Goal: Task Accomplishment & Management: Use online tool/utility

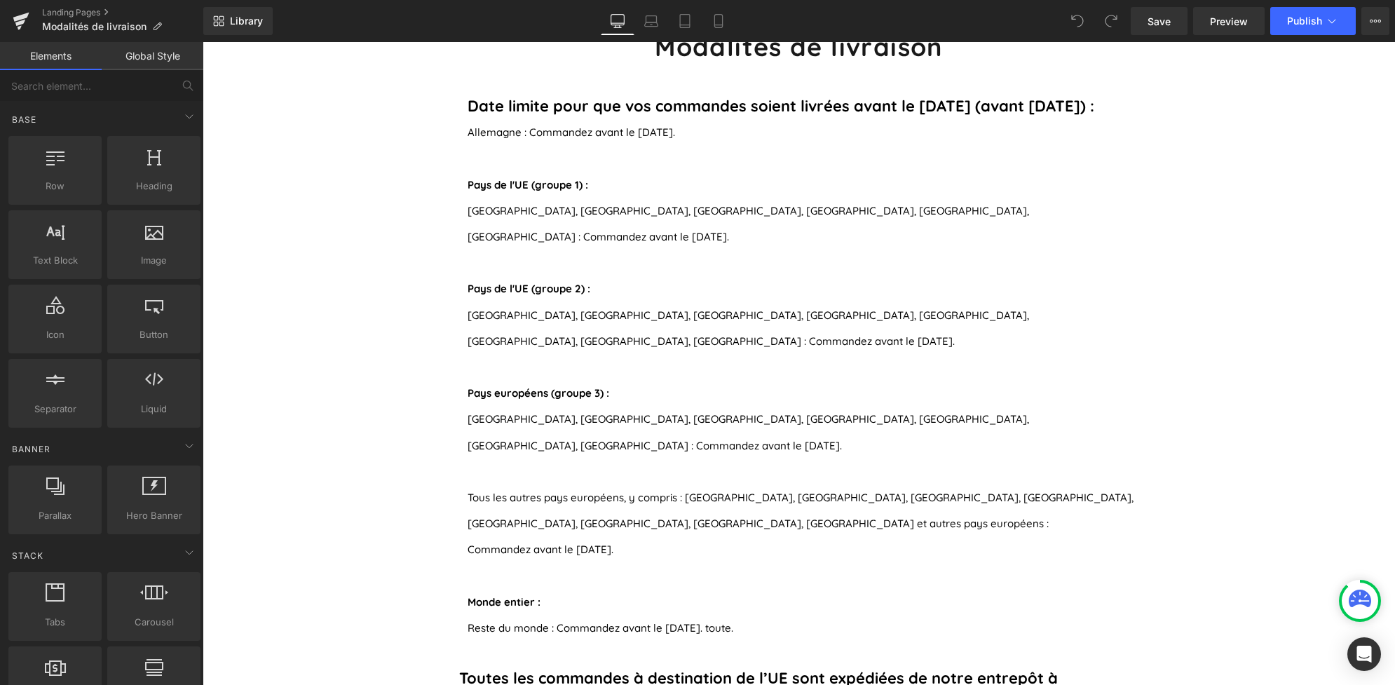
scroll to position [151, 0]
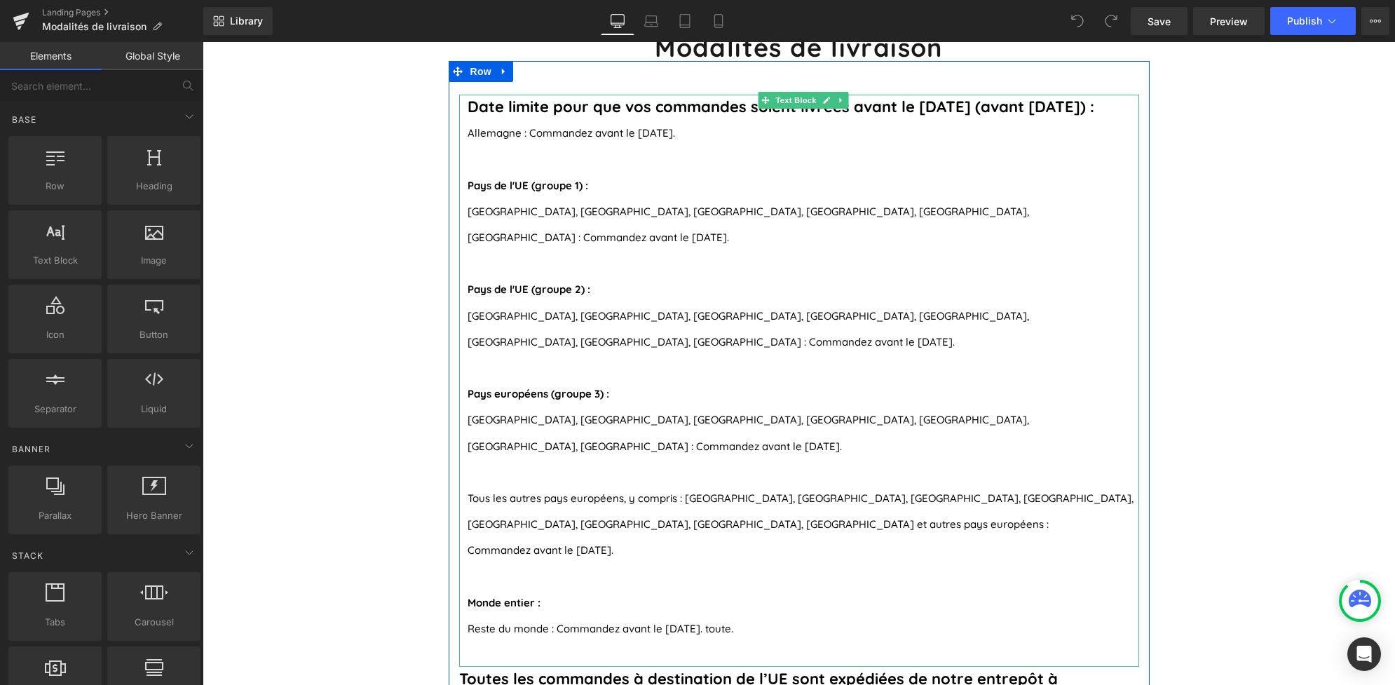
click at [543, 201] on p "[GEOGRAPHIC_DATA], [GEOGRAPHIC_DATA], [GEOGRAPHIC_DATA], [GEOGRAPHIC_DATA], [GE…" at bounding box center [804, 224] width 672 height 52
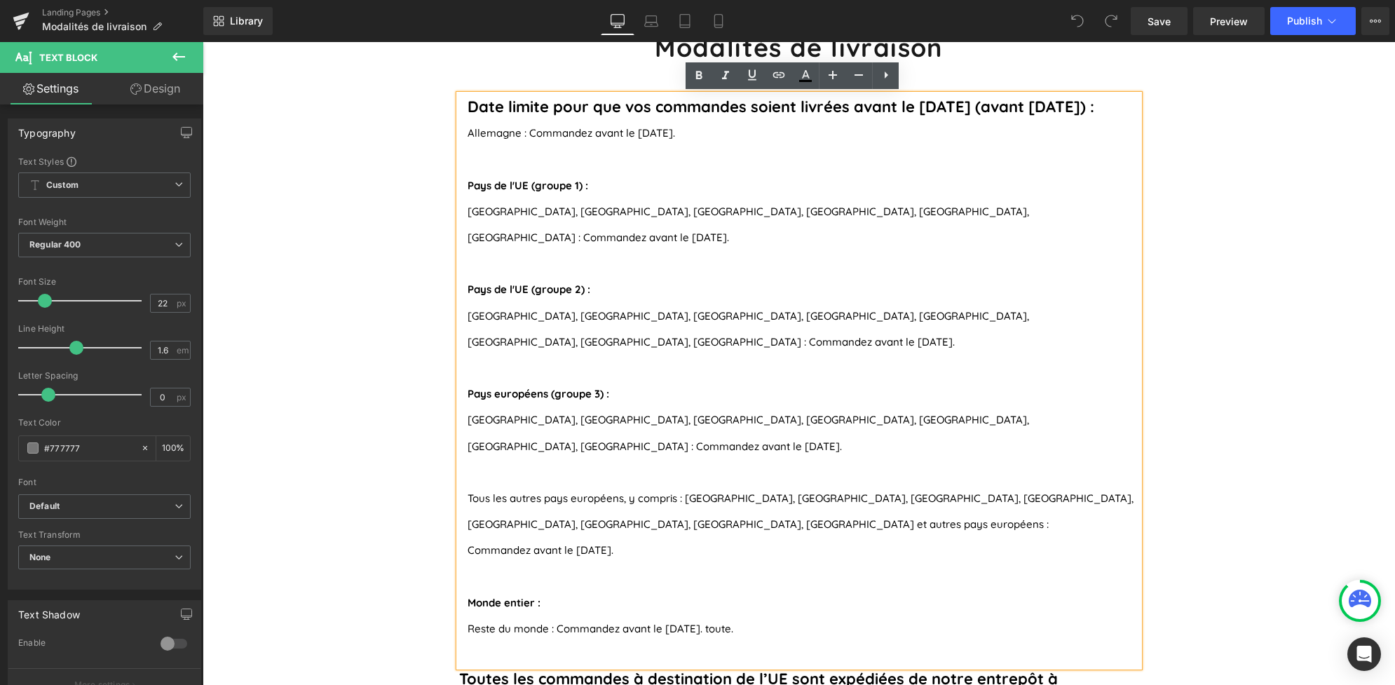
click at [923, 216] on span "[GEOGRAPHIC_DATA], [GEOGRAPHIC_DATA], [GEOGRAPHIC_DATA], [GEOGRAPHIC_DATA], [GE…" at bounding box center [749, 224] width 562 height 39
click at [653, 133] on span "Allemagne : Commandez avant le [DATE]." at bounding box center [572, 132] width 208 height 13
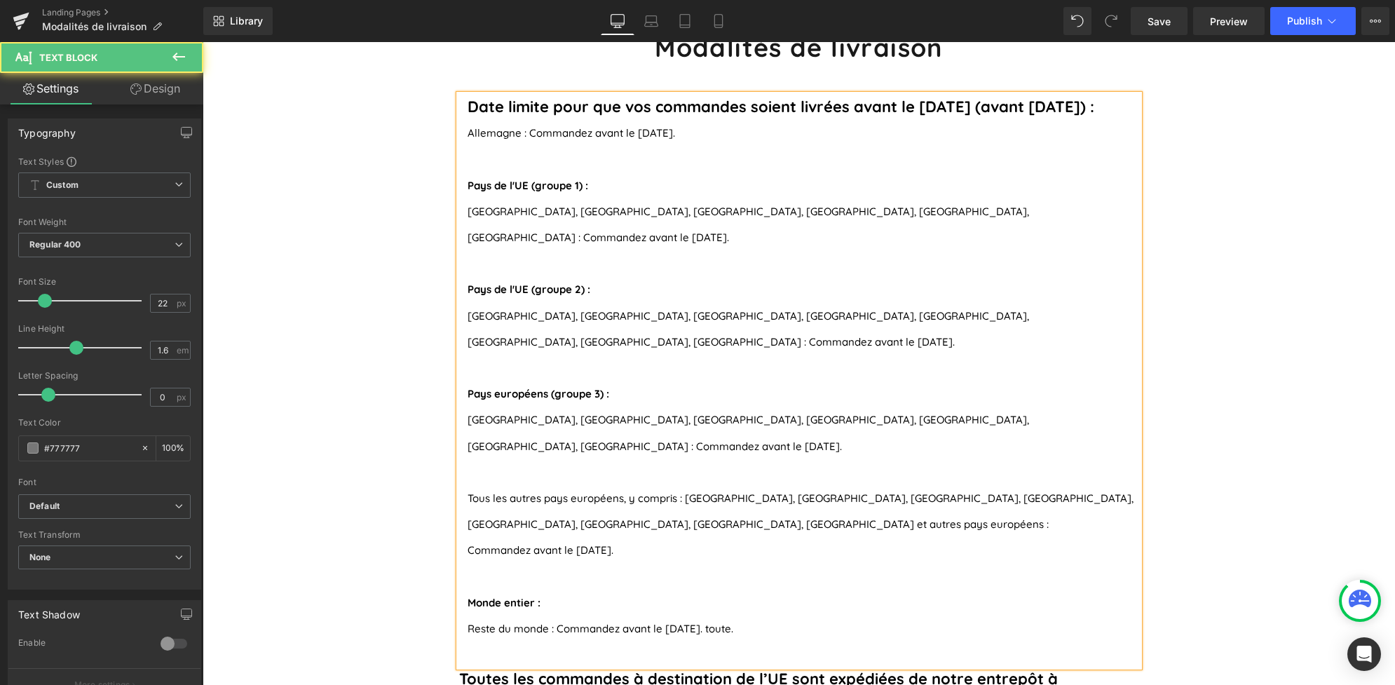
click at [921, 215] on span "[GEOGRAPHIC_DATA], [GEOGRAPHIC_DATA], [GEOGRAPHIC_DATA], [GEOGRAPHIC_DATA], [GE…" at bounding box center [749, 224] width 562 height 39
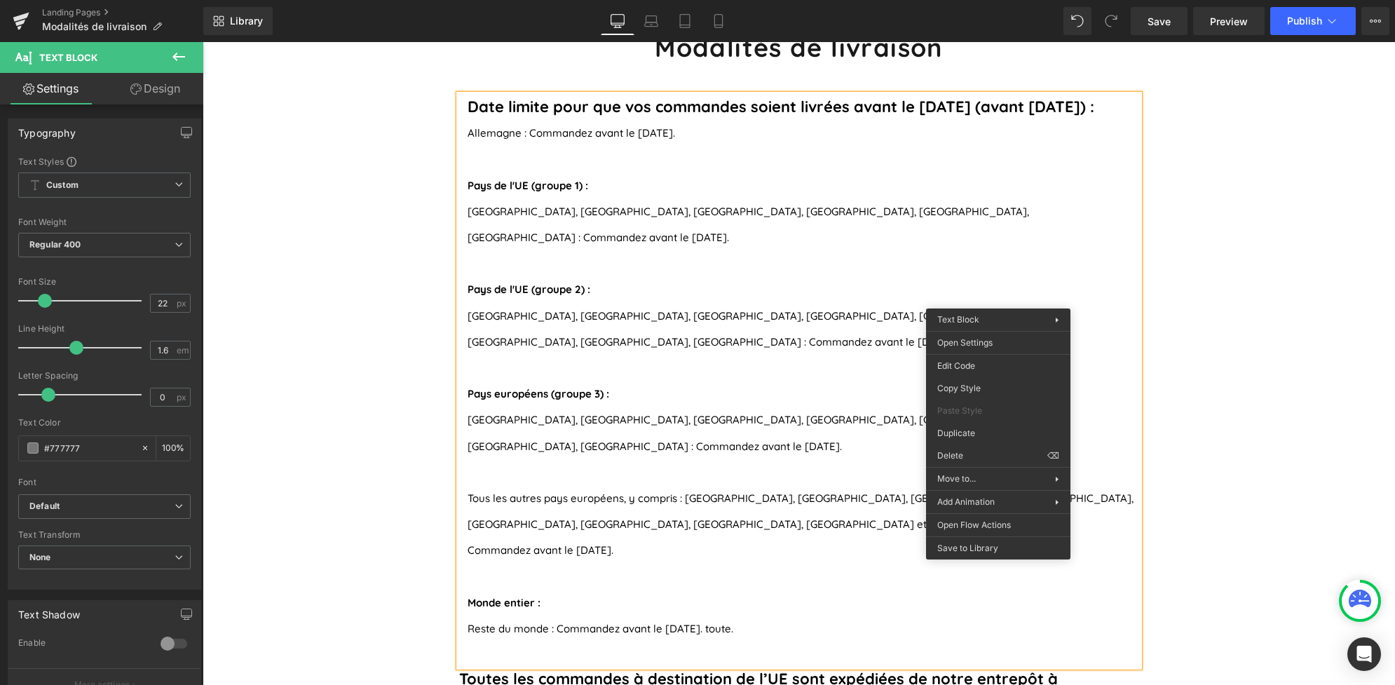
click at [1000, 309] on span "[GEOGRAPHIC_DATA], [GEOGRAPHIC_DATA], [GEOGRAPHIC_DATA], [GEOGRAPHIC_DATA], [GE…" at bounding box center [749, 328] width 562 height 39
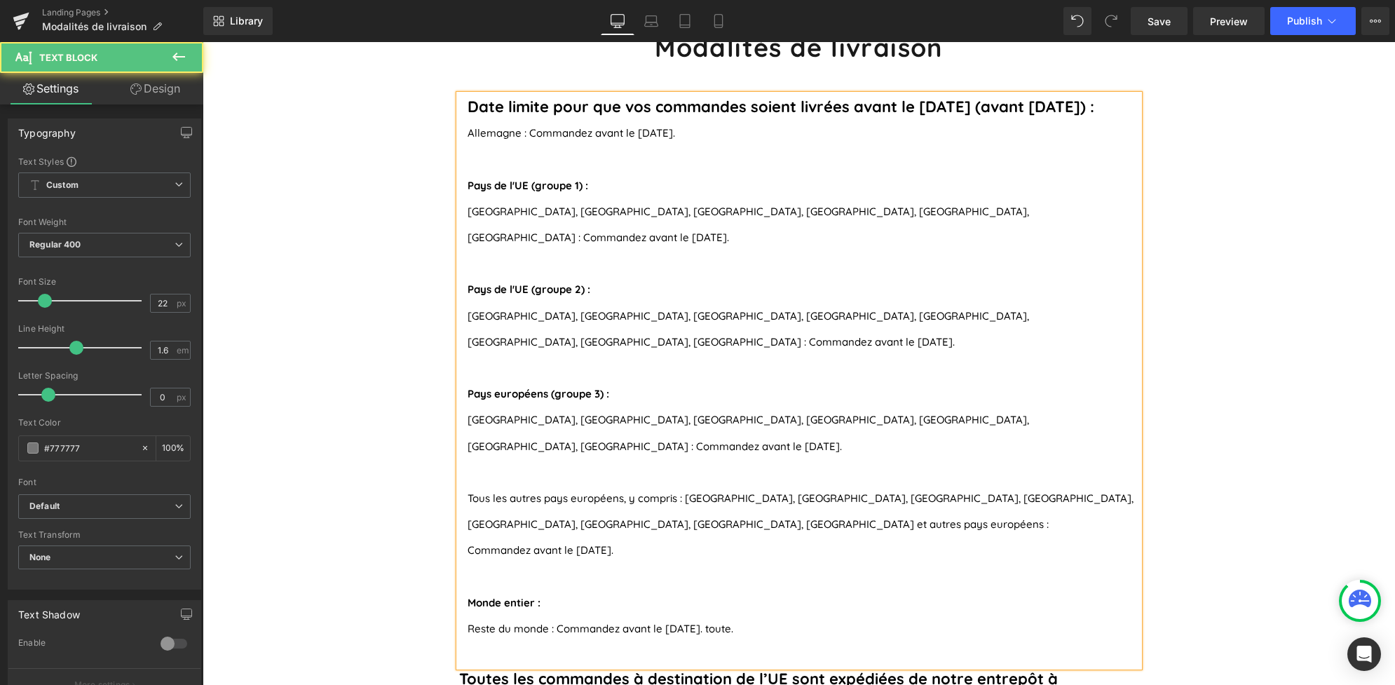
click at [962, 413] on span "[GEOGRAPHIC_DATA], [GEOGRAPHIC_DATA], [GEOGRAPHIC_DATA], [GEOGRAPHIC_DATA], [GE…" at bounding box center [749, 432] width 562 height 39
click at [592, 543] on span "Commandez avant le [DATE]." at bounding box center [541, 549] width 146 height 13
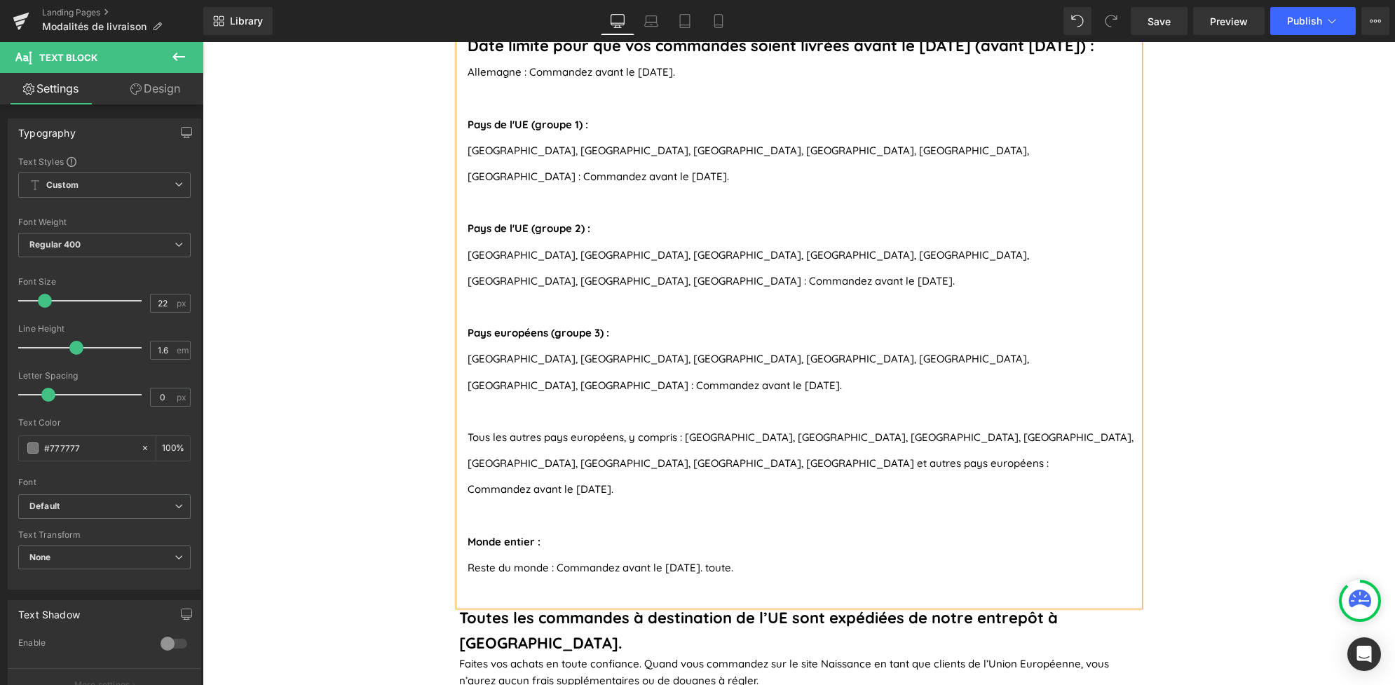
scroll to position [212, 0]
click at [682, 560] on span "Reste du monde : Commandez avant le [DATE]. toute." at bounding box center [601, 566] width 266 height 13
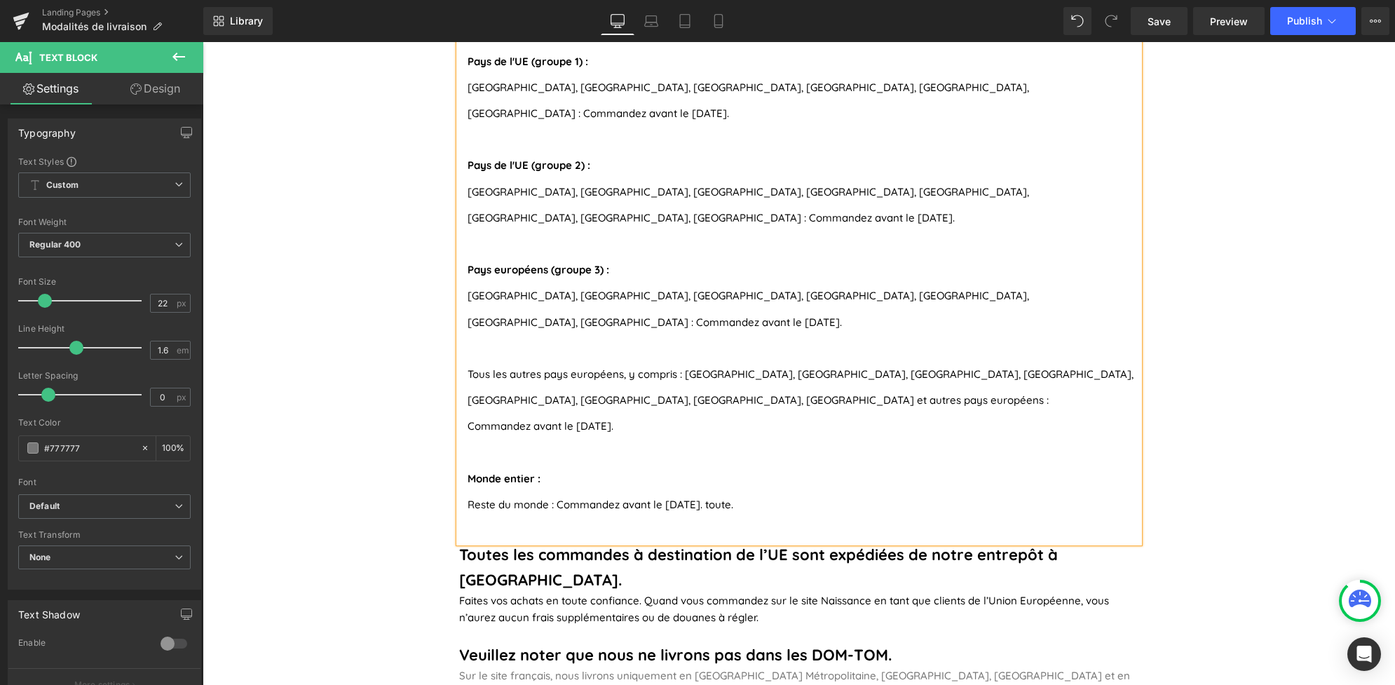
scroll to position [289, 0]
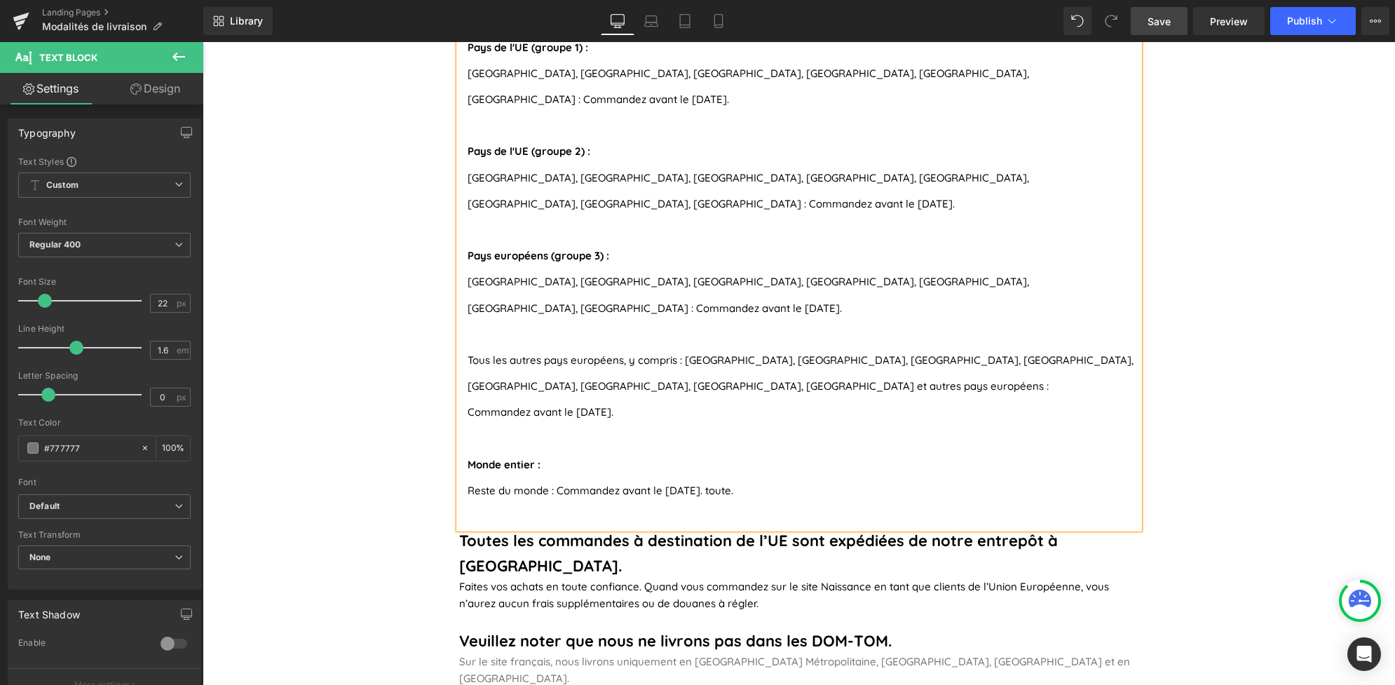
click at [1163, 21] on span "Save" at bounding box center [1159, 21] width 23 height 15
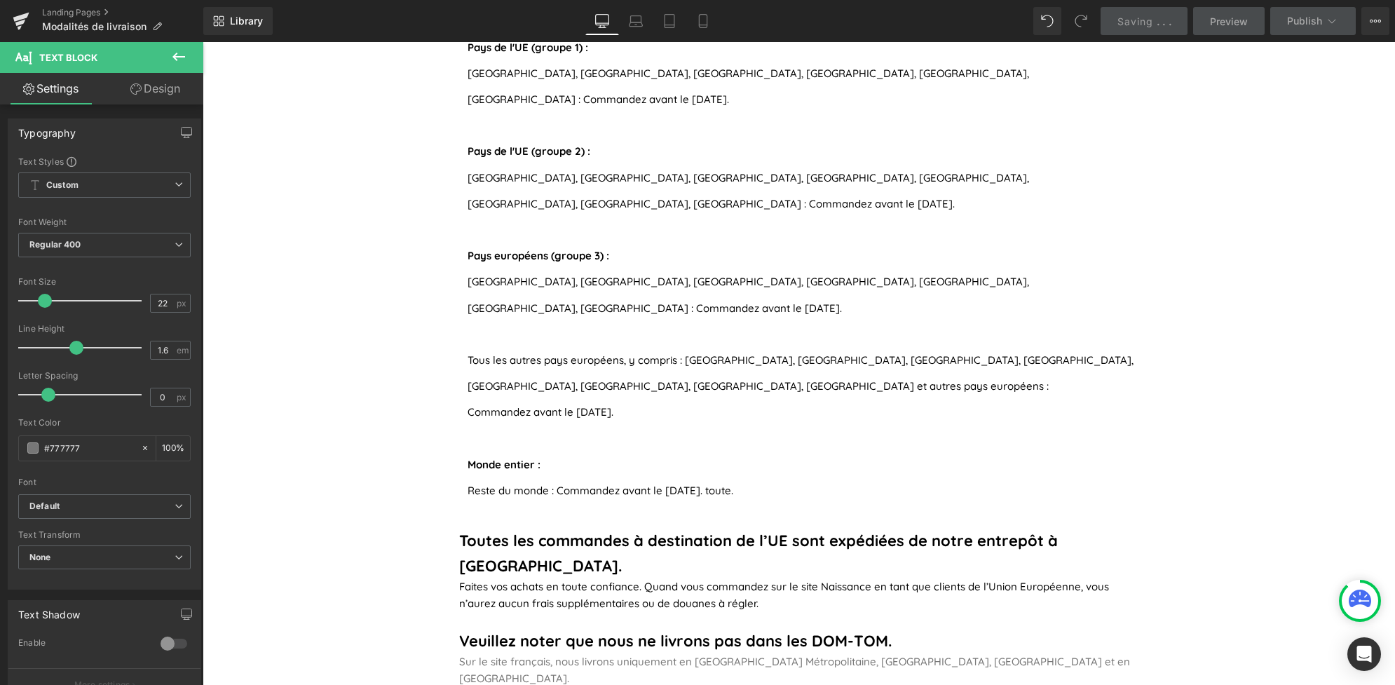
scroll to position [0, 0]
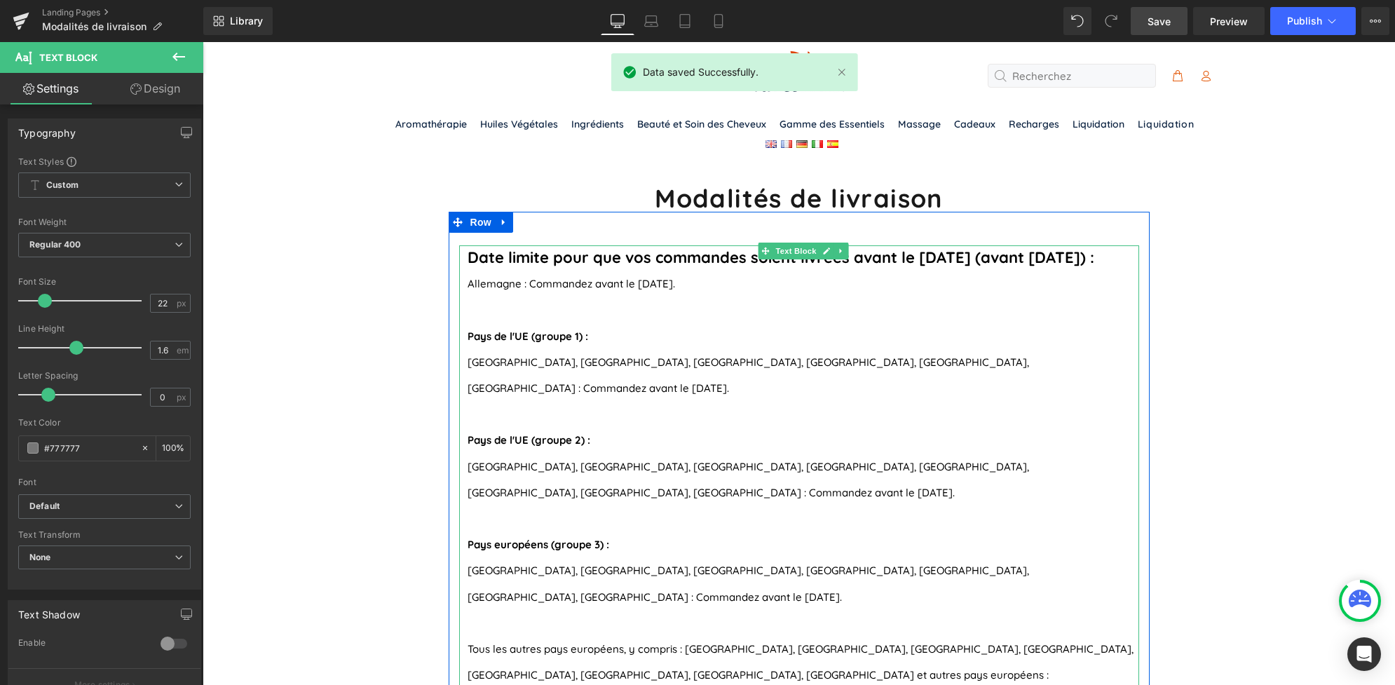
drag, startPoint x: 762, startPoint y: 248, endPoint x: 744, endPoint y: 505, distance: 257.9
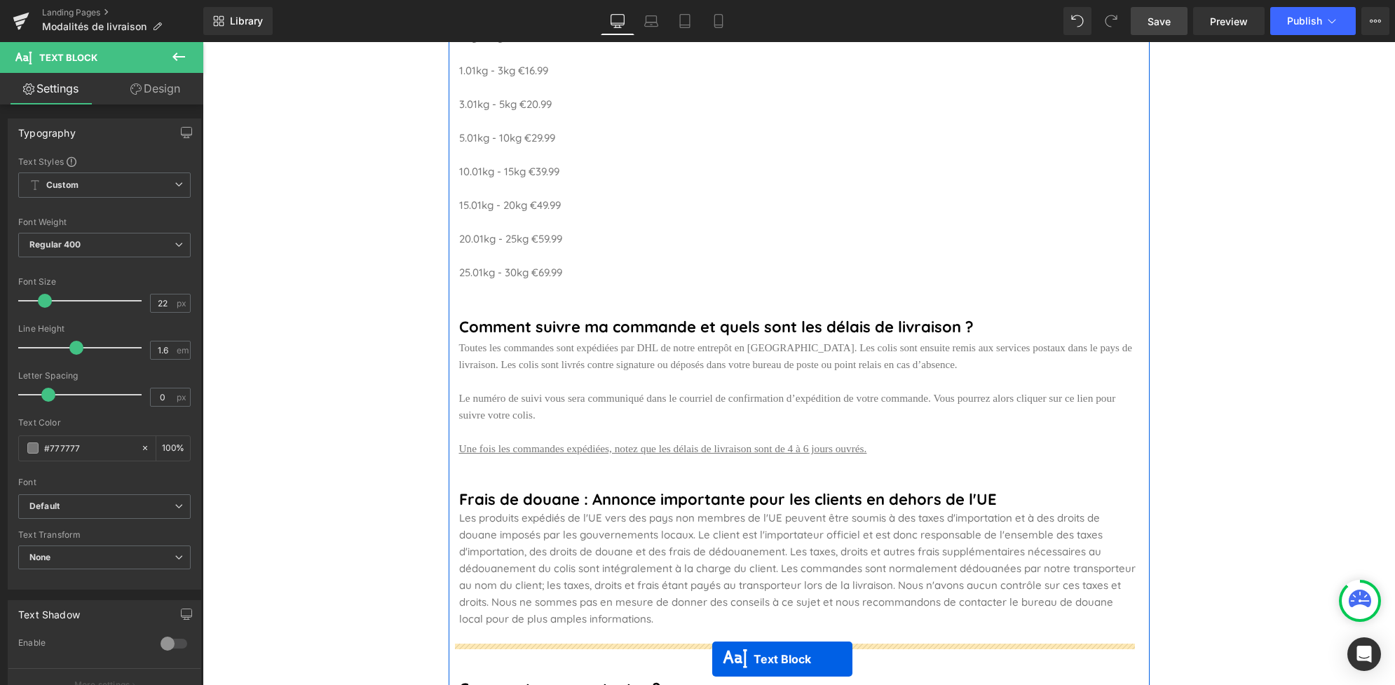
scroll to position [659, 0]
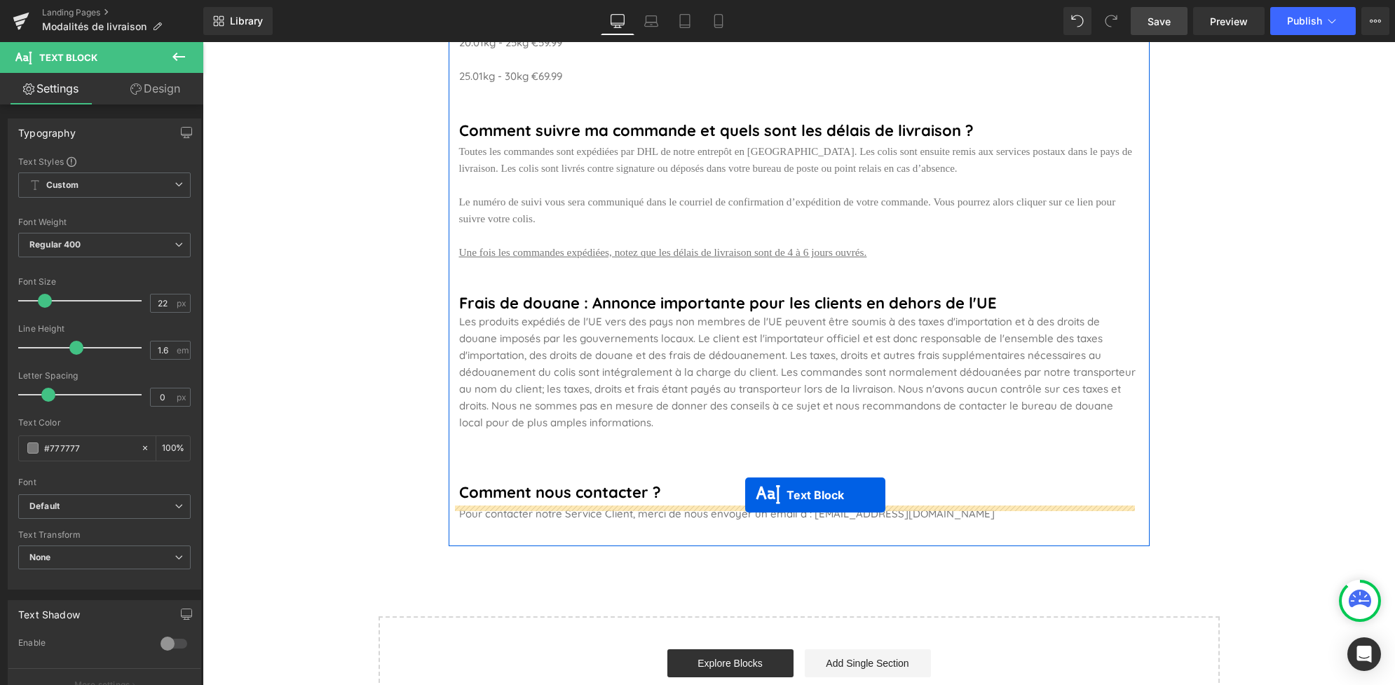
drag, startPoint x: 759, startPoint y: 250, endPoint x: 745, endPoint y: 495, distance: 245.1
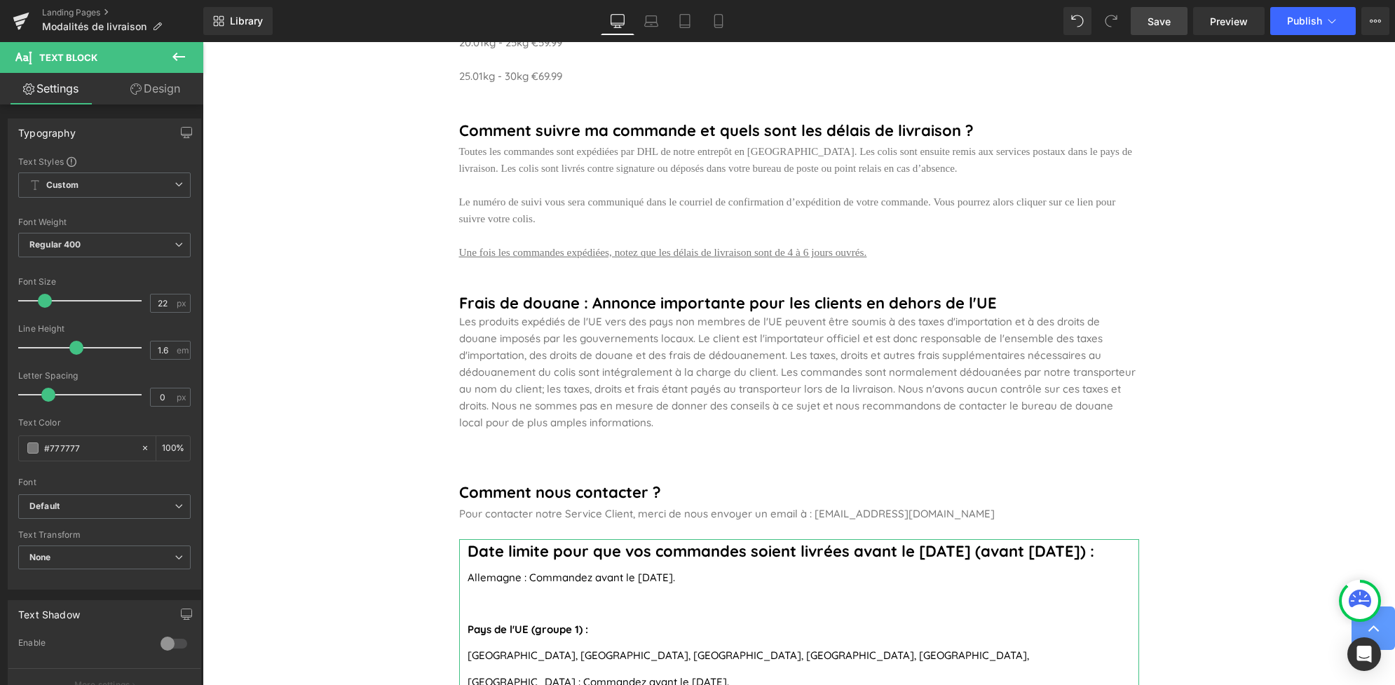
click at [1169, 22] on span "Save" at bounding box center [1159, 21] width 23 height 15
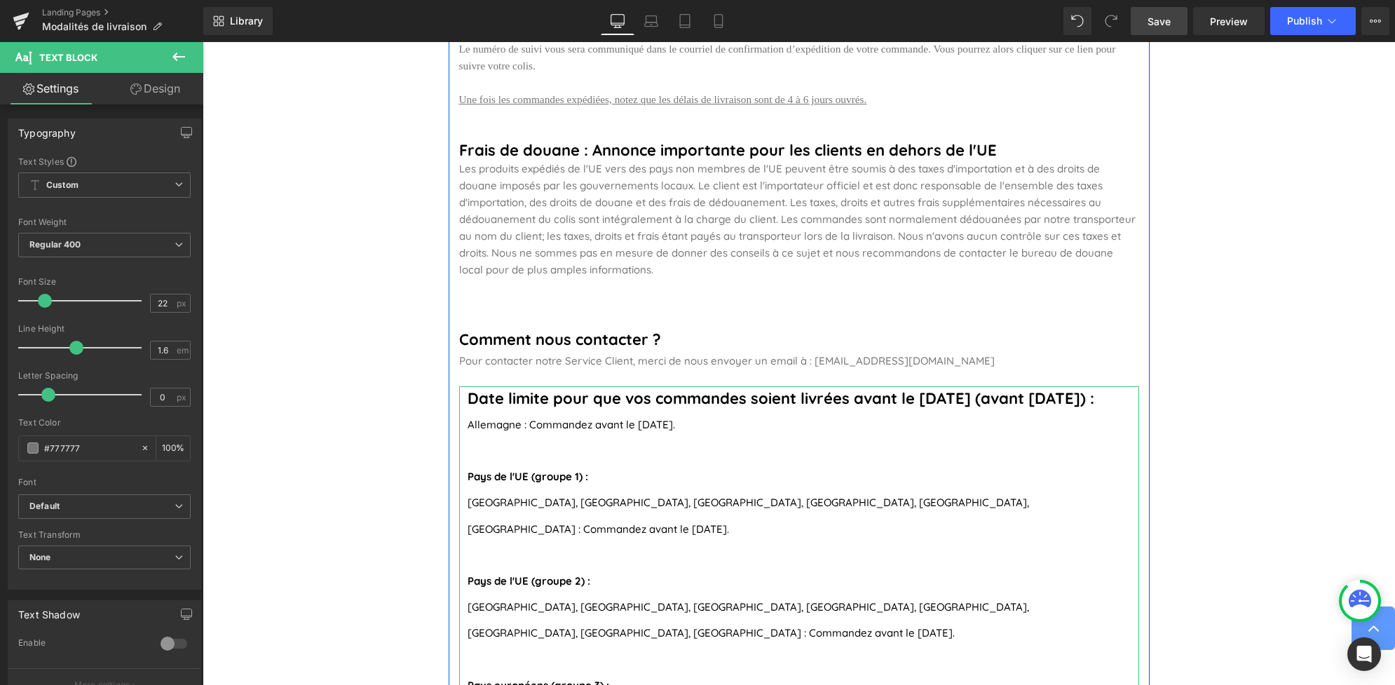
scroll to position [914, 0]
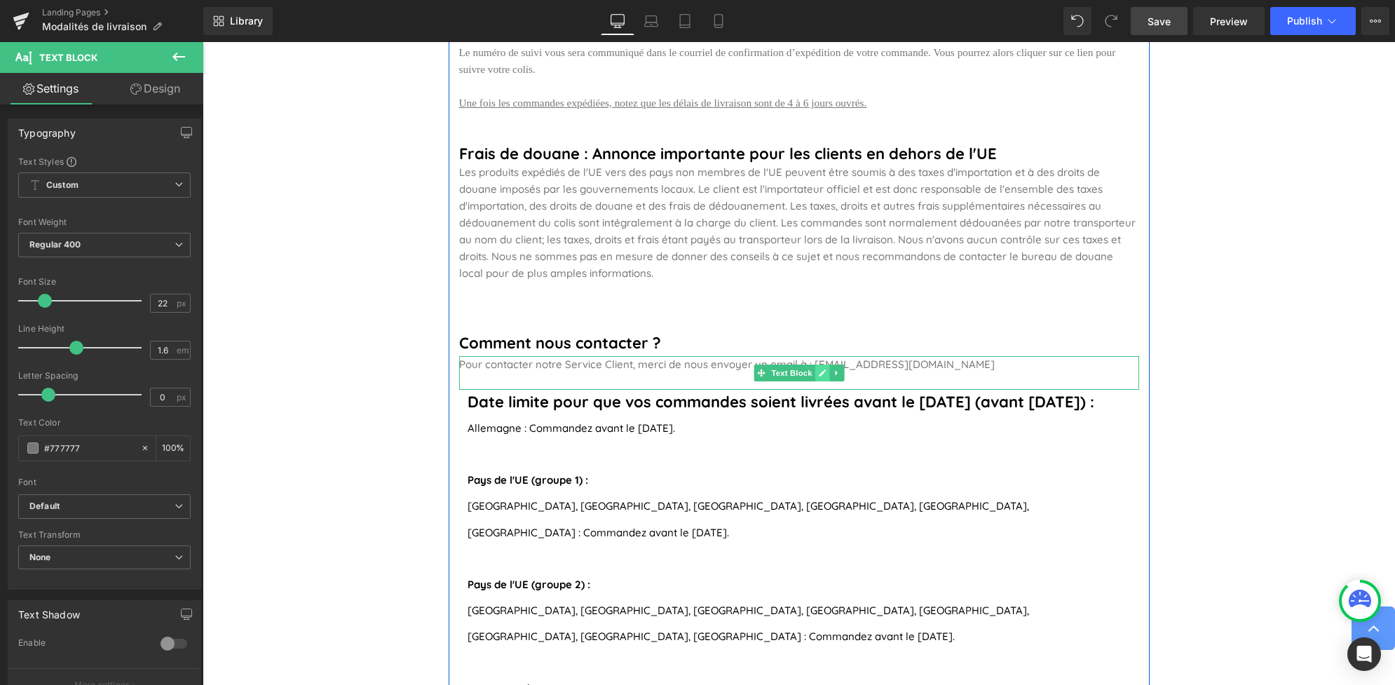
click at [815, 365] on link at bounding box center [822, 373] width 15 height 17
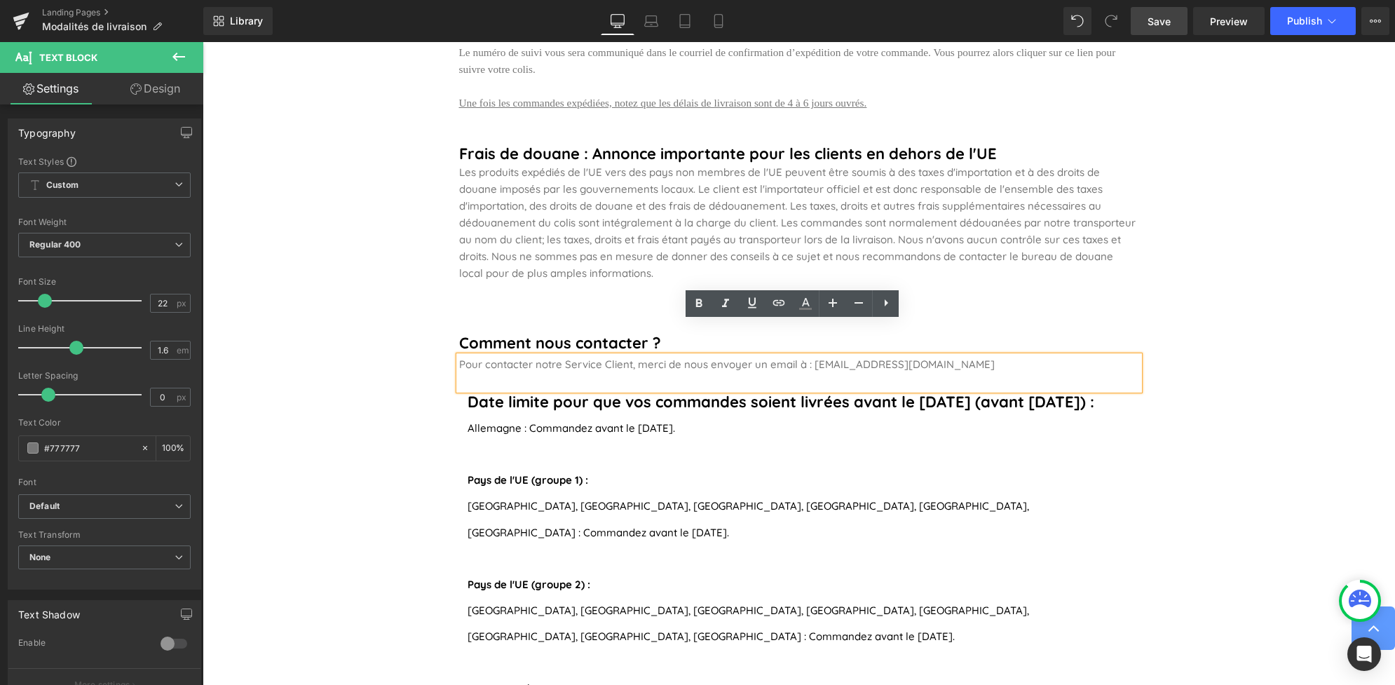
click at [830, 356] on p "Pour contacter notre Service Client, merci de nous envoyer un email à : [EMAIL_…" at bounding box center [799, 364] width 680 height 17
click at [1163, 23] on span "Save" at bounding box center [1159, 21] width 23 height 15
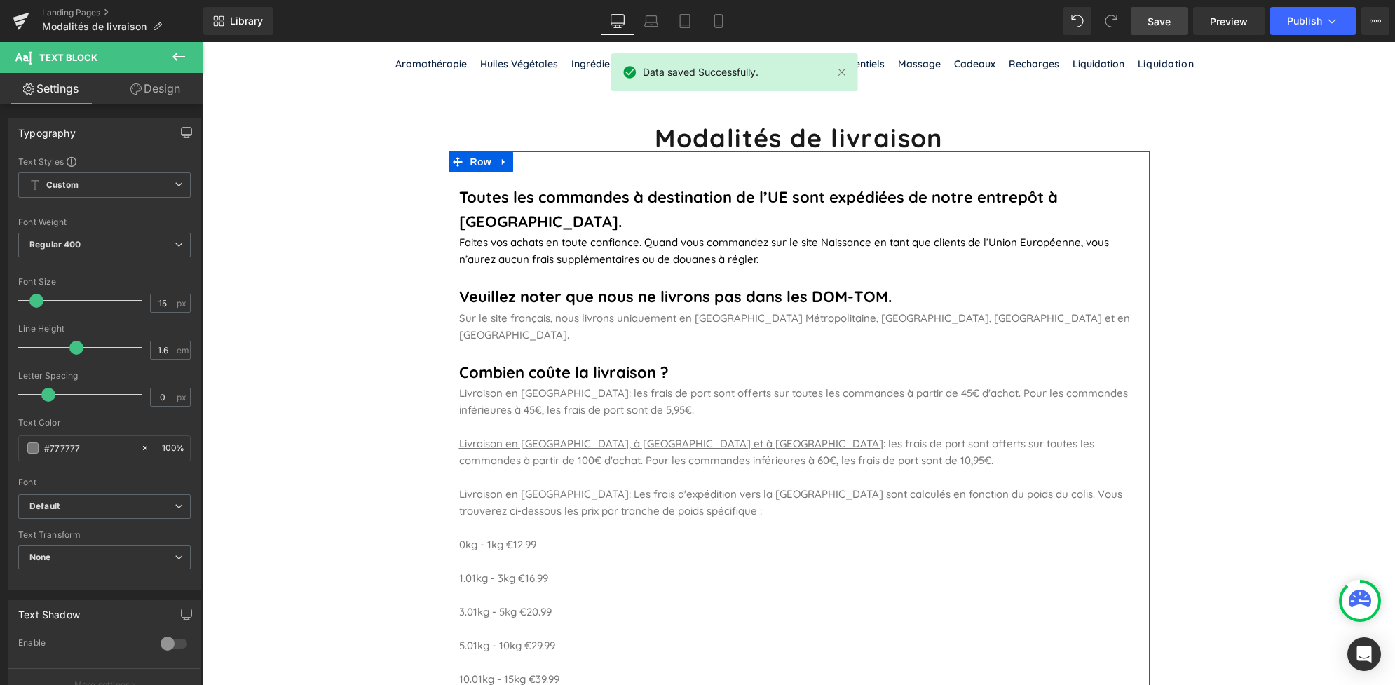
scroll to position [60, 0]
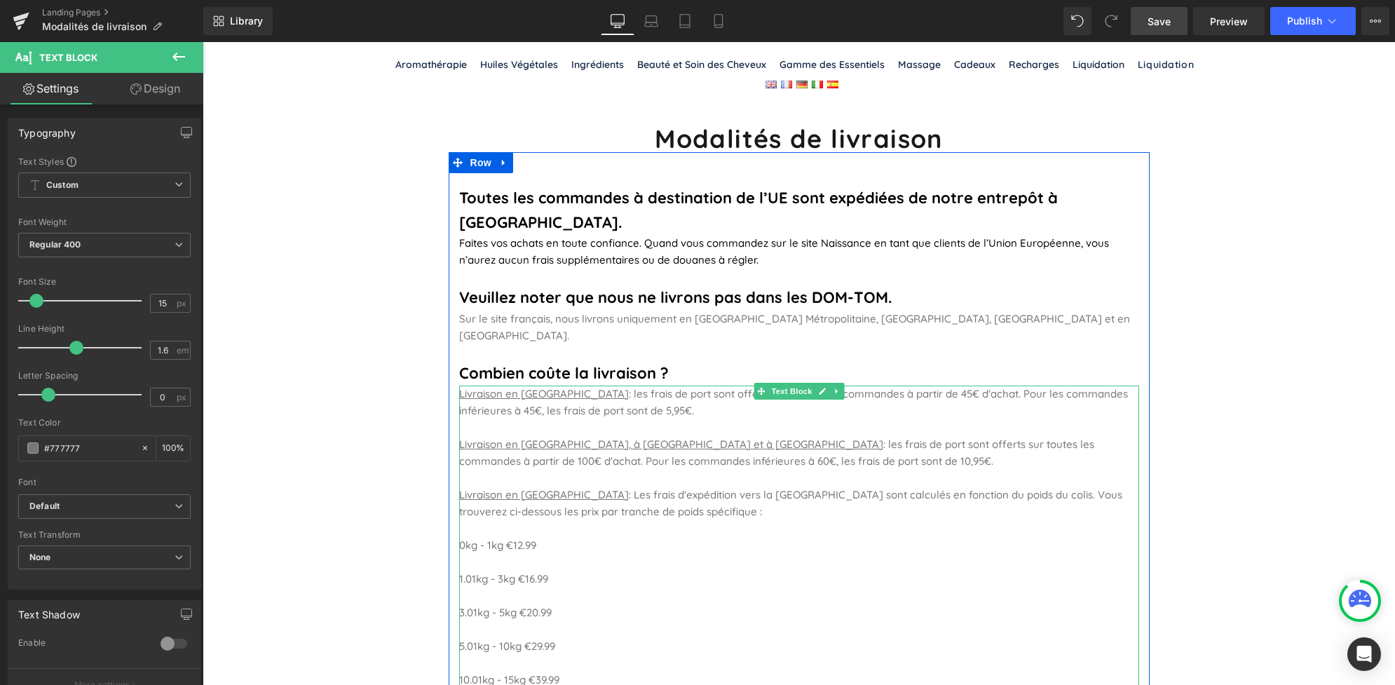
click at [665, 387] on span "Livraison en [GEOGRAPHIC_DATA] : les frais de port sont offerts sur toutes les …" at bounding box center [793, 402] width 669 height 30
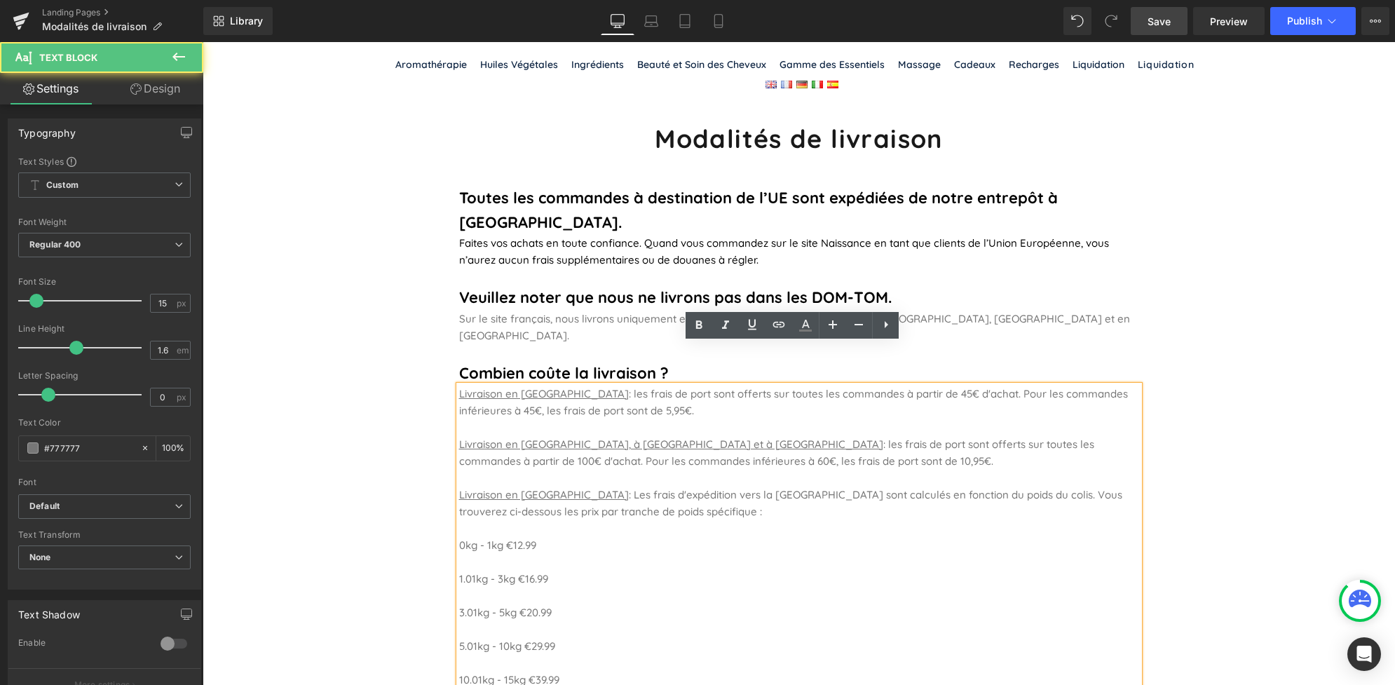
click at [663, 387] on span "Livraison en [GEOGRAPHIC_DATA] : les frais de port sont offerts sur toutes les …" at bounding box center [793, 402] width 669 height 30
click at [671, 387] on span "Livraison en [GEOGRAPHIC_DATA] : les frais de port sont offerts sur toutes les …" at bounding box center [793, 402] width 669 height 30
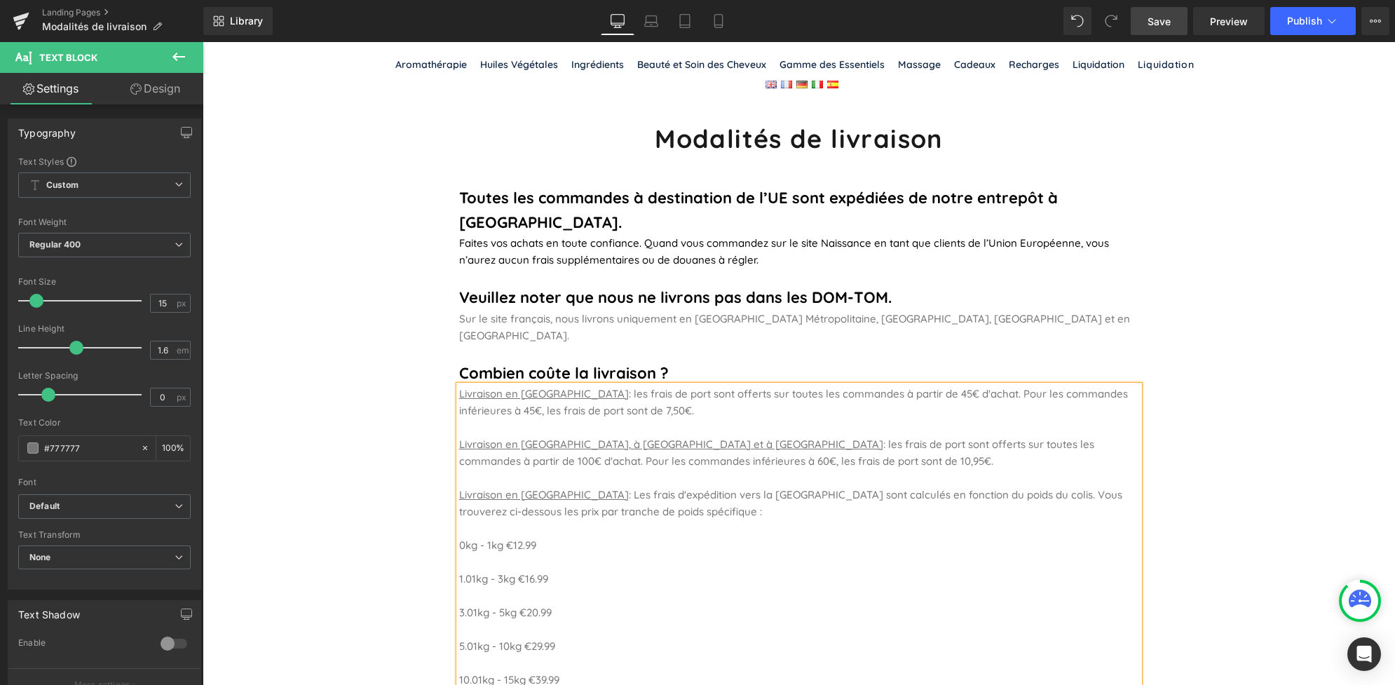
click at [1154, 15] on span "Save" at bounding box center [1159, 21] width 23 height 15
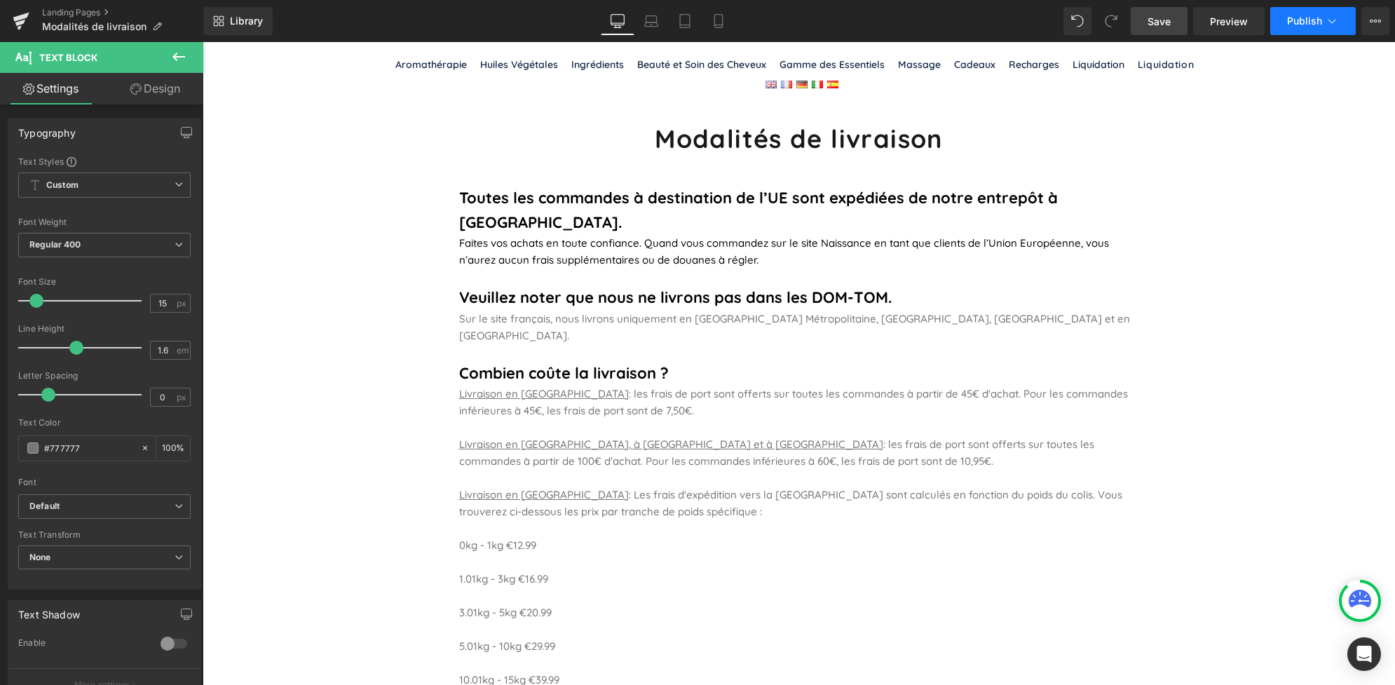
click at [1303, 18] on span "Publish" at bounding box center [1304, 20] width 35 height 11
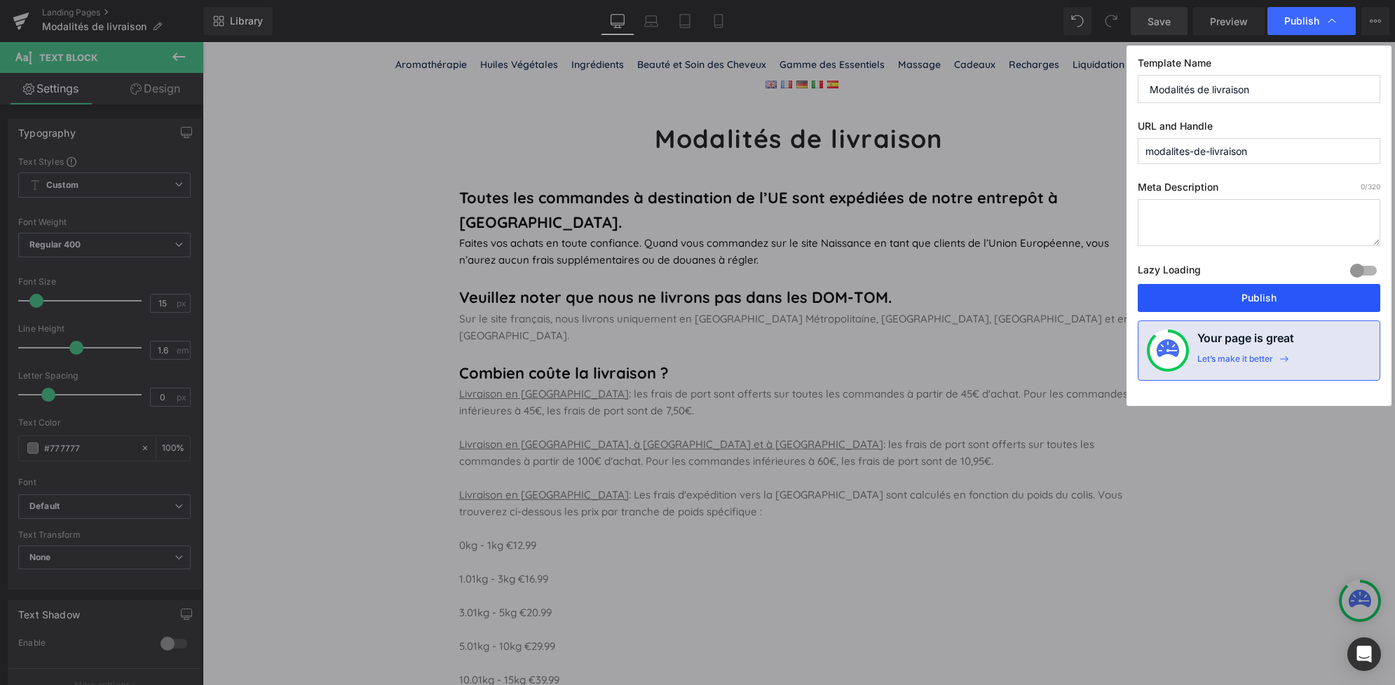
click at [1264, 300] on button "Publish" at bounding box center [1259, 298] width 243 height 28
